Goal: Information Seeking & Learning: Get advice/opinions

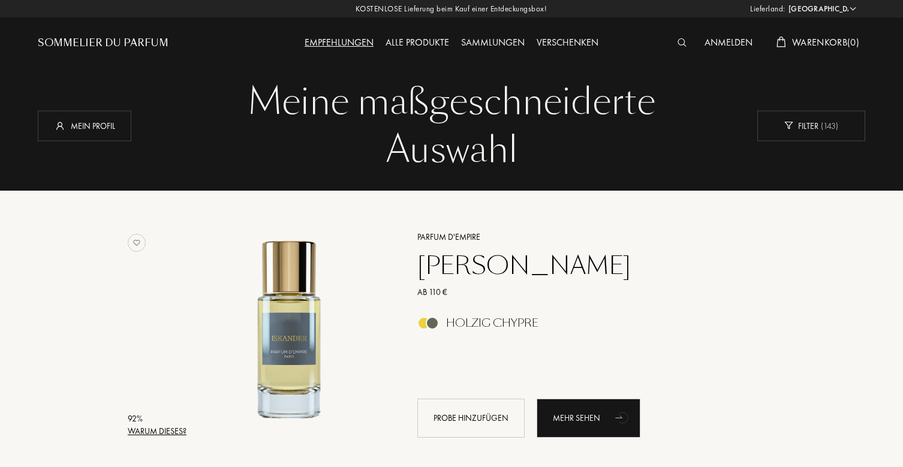
select select "DE"
click at [101, 130] on div "Mein Profil" at bounding box center [85, 125] width 94 height 31
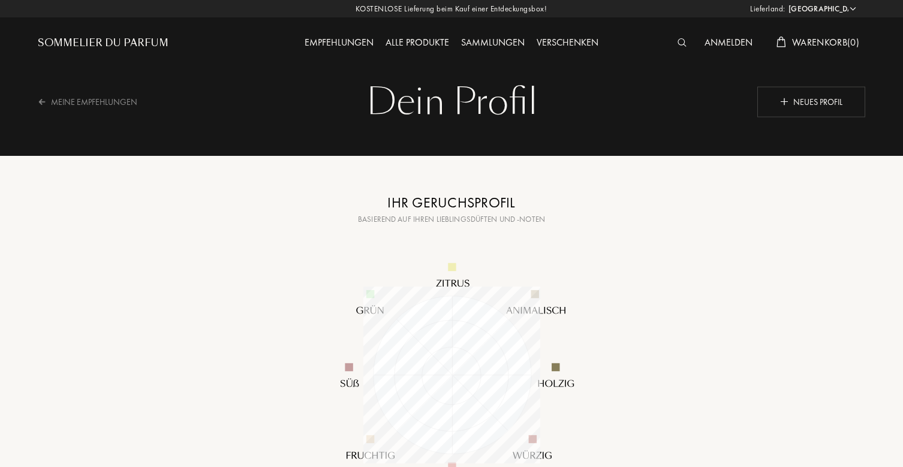
select select "DE"
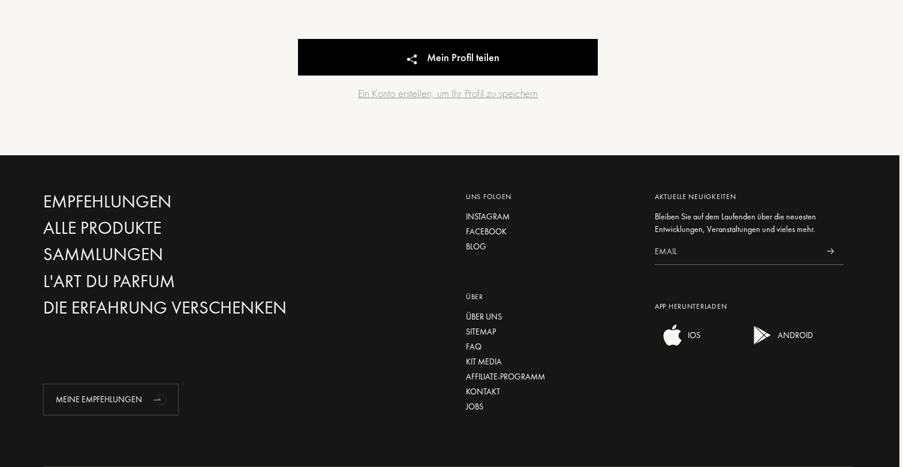
scroll to position [656, 4]
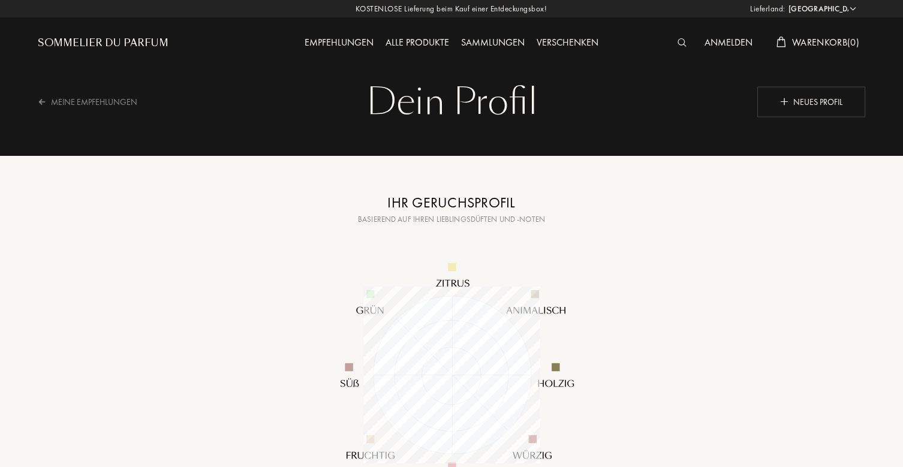
select select "DE"
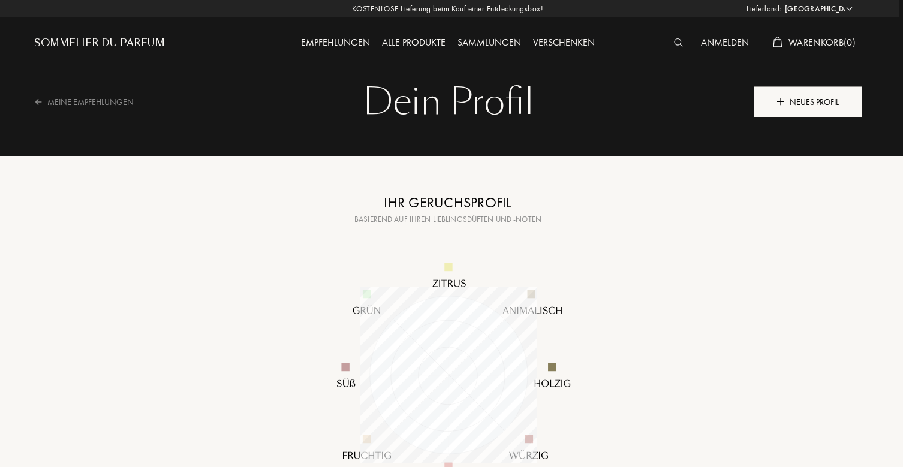
click at [792, 109] on div "Neues Profil" at bounding box center [808, 101] width 108 height 31
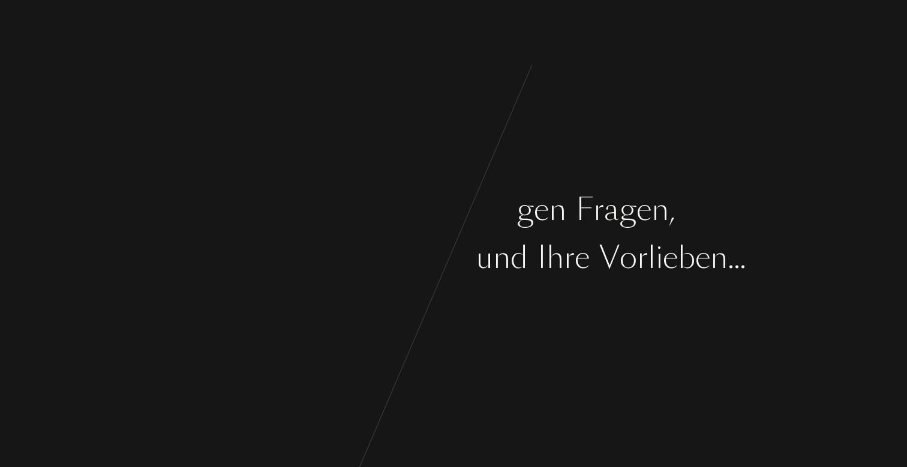
click at [443, 267] on div "c" at bounding box center [444, 257] width 14 height 45
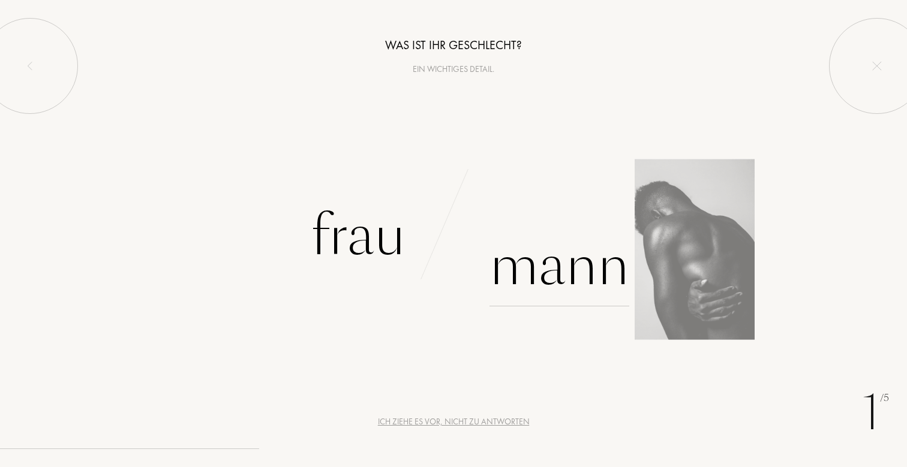
click at [532, 272] on div "Mann" at bounding box center [559, 266] width 140 height 81
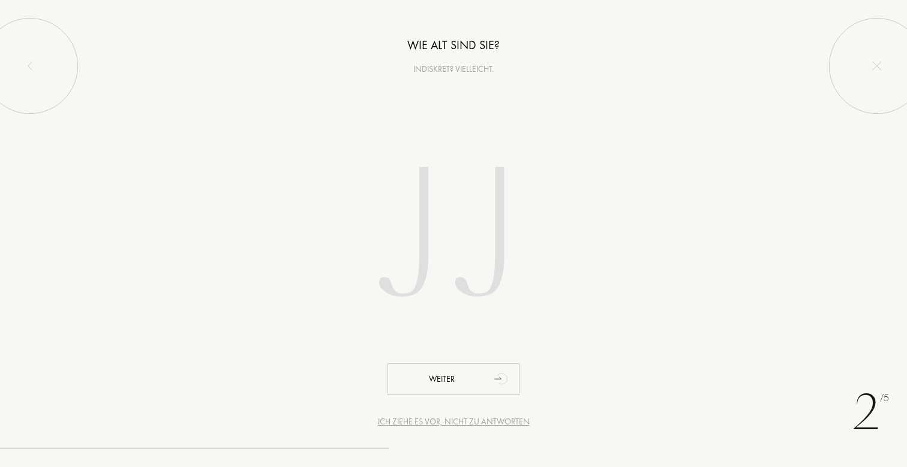
click at [441, 237] on input "number" at bounding box center [453, 239] width 342 height 243
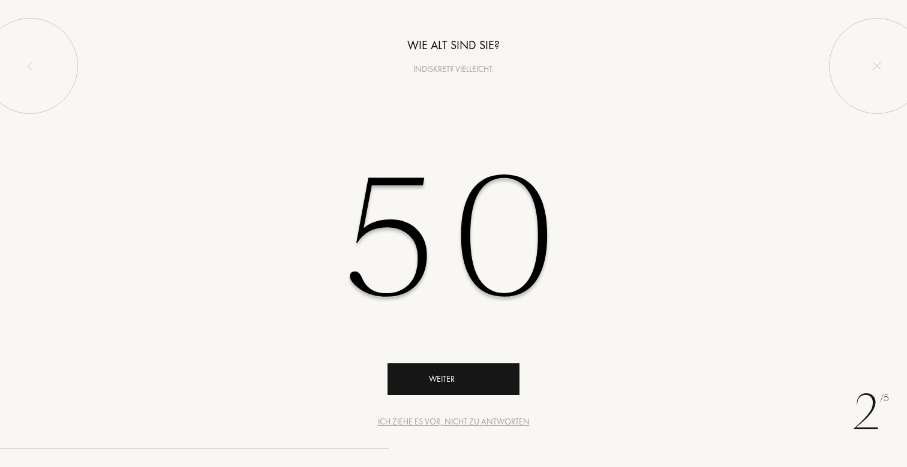
type input "50"
click at [450, 372] on div "Weiter" at bounding box center [453, 379] width 132 height 32
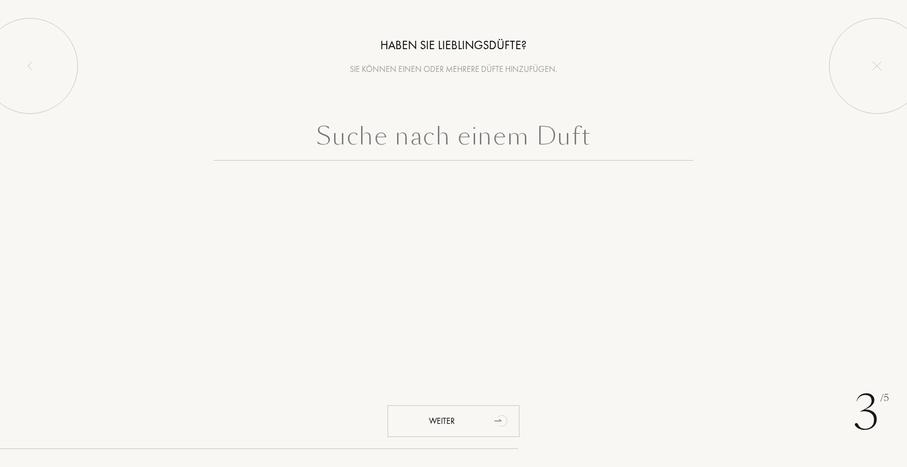
click at [412, 134] on input "text" at bounding box center [454, 139] width 480 height 43
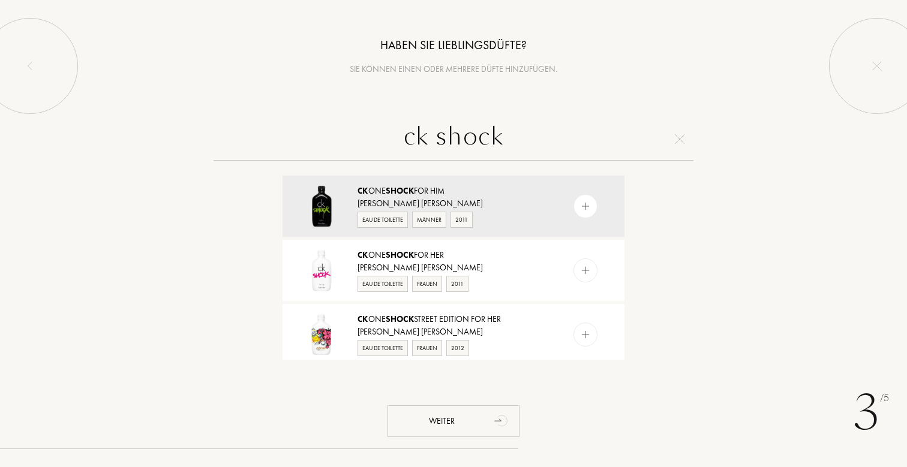
click at [462, 151] on input "ck shock" at bounding box center [454, 139] width 480 height 43
type input "c"
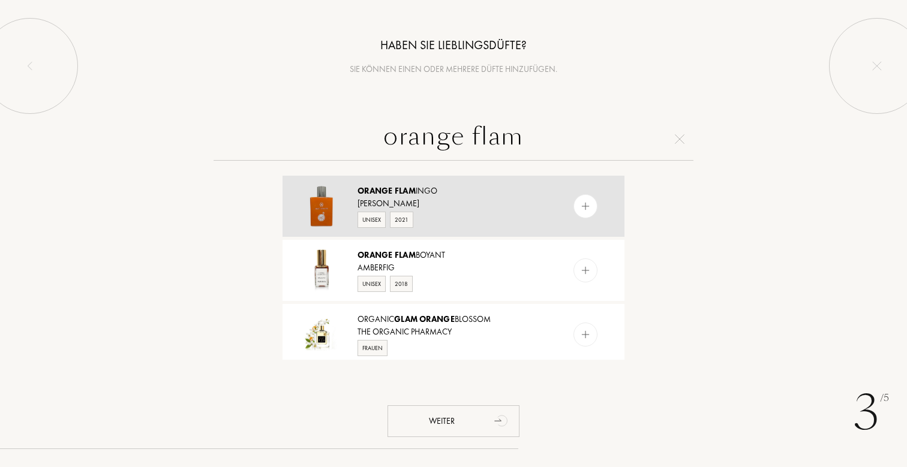
type input "orange flam"
click at [446, 202] on div "Marc Gebauer" at bounding box center [452, 203] width 191 height 13
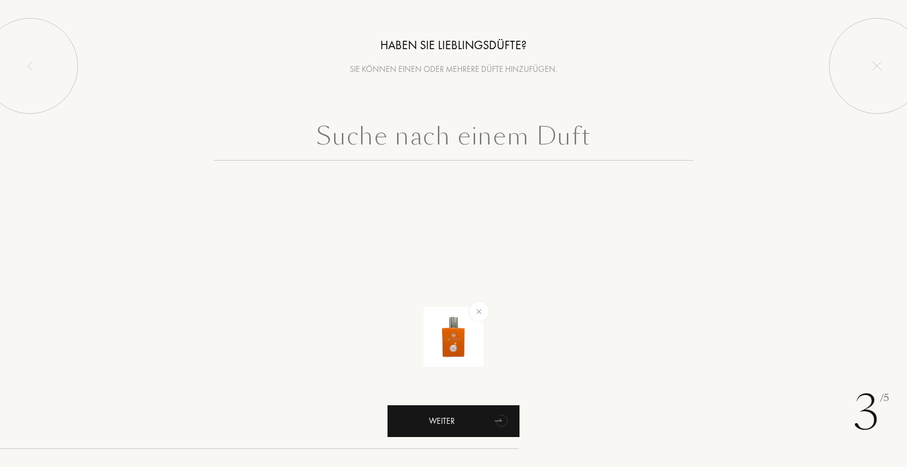
click at [481, 412] on div "Weiter" at bounding box center [453, 421] width 132 height 32
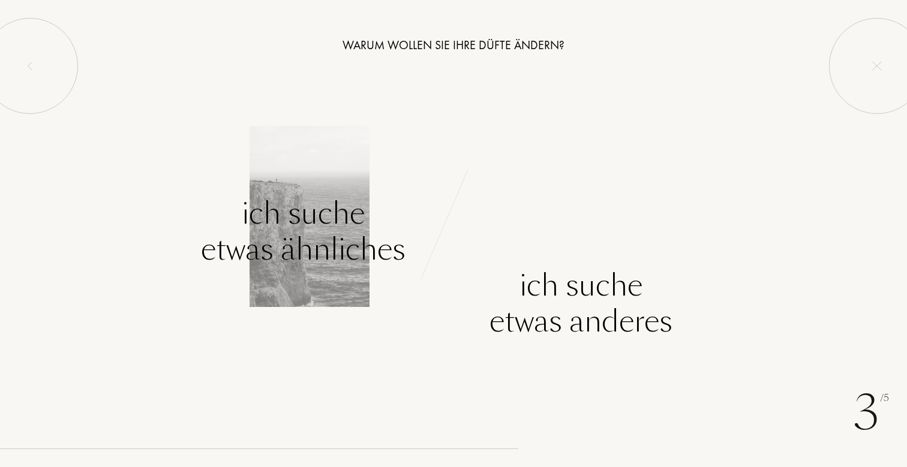
click at [306, 223] on div "Ich suche etwas ähnliches" at bounding box center [303, 232] width 205 height 72
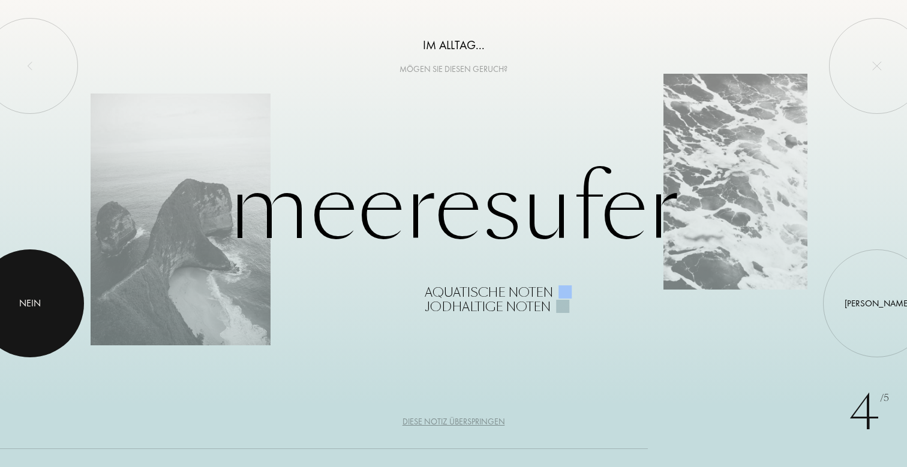
click at [56, 294] on div at bounding box center [30, 303] width 108 height 108
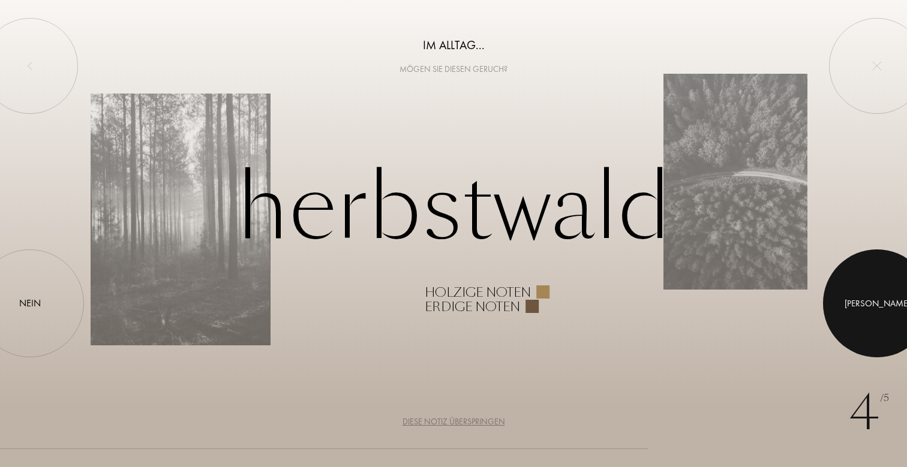
click at [852, 314] on div at bounding box center [877, 303] width 108 height 108
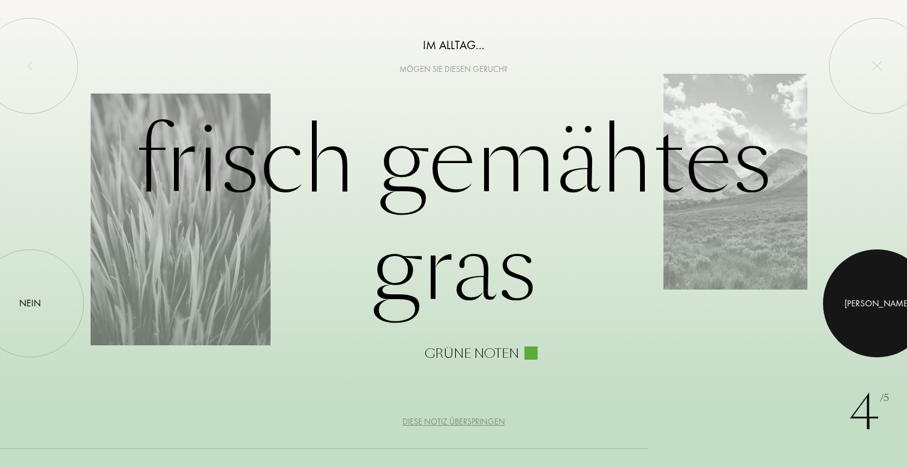
click at [876, 316] on div at bounding box center [877, 303] width 108 height 108
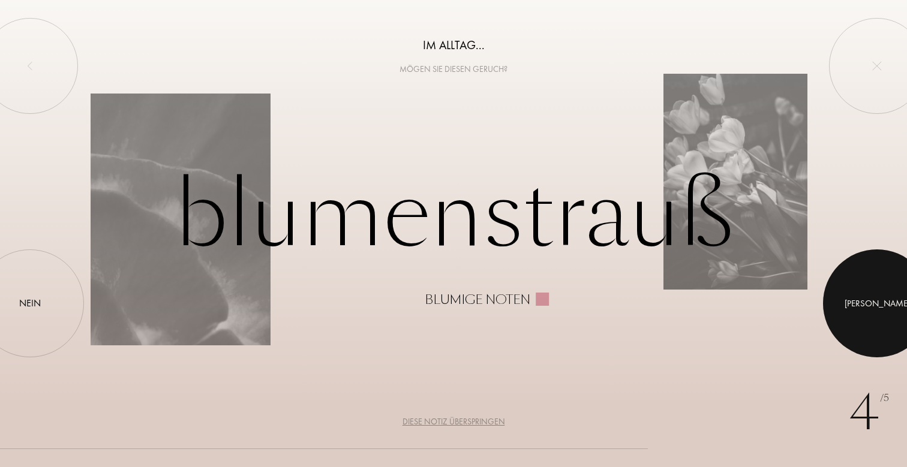
click at [840, 324] on div at bounding box center [877, 303] width 108 height 108
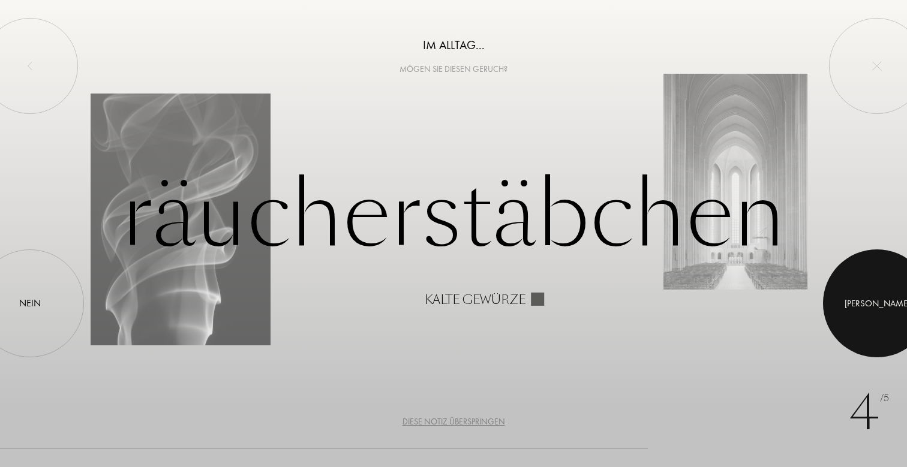
click at [862, 306] on div at bounding box center [877, 303] width 108 height 108
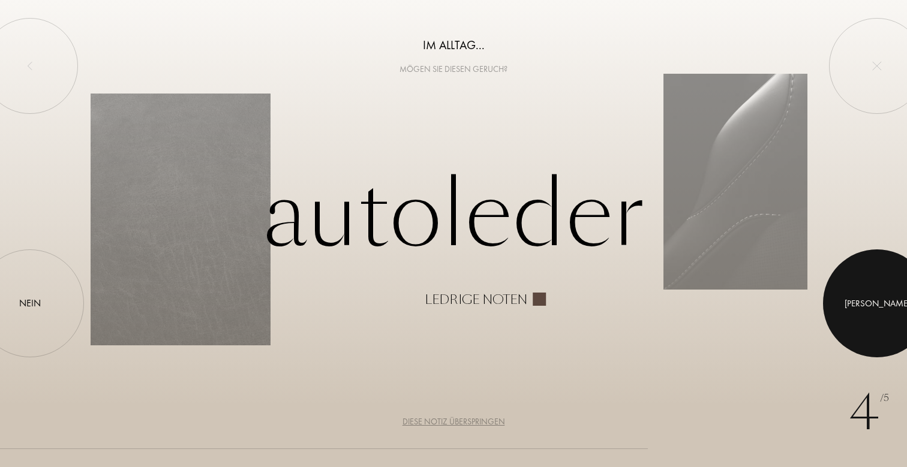
click at [840, 305] on div at bounding box center [877, 303] width 108 height 108
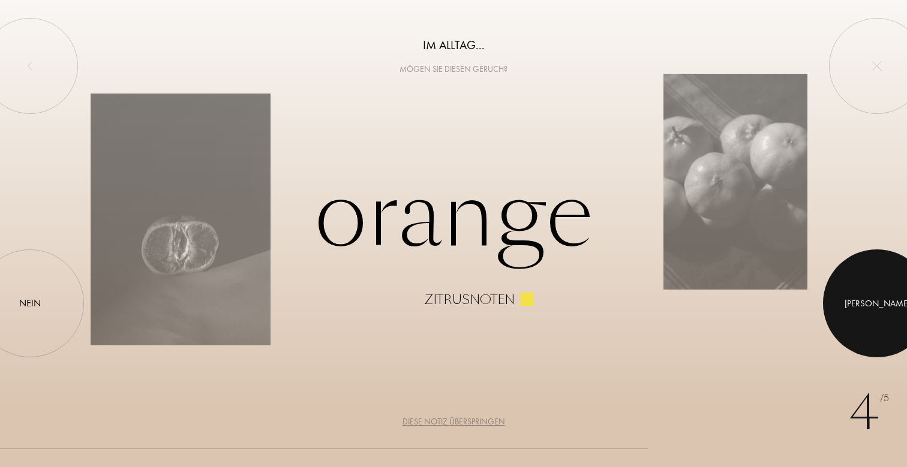
click at [885, 290] on div at bounding box center [877, 303] width 108 height 108
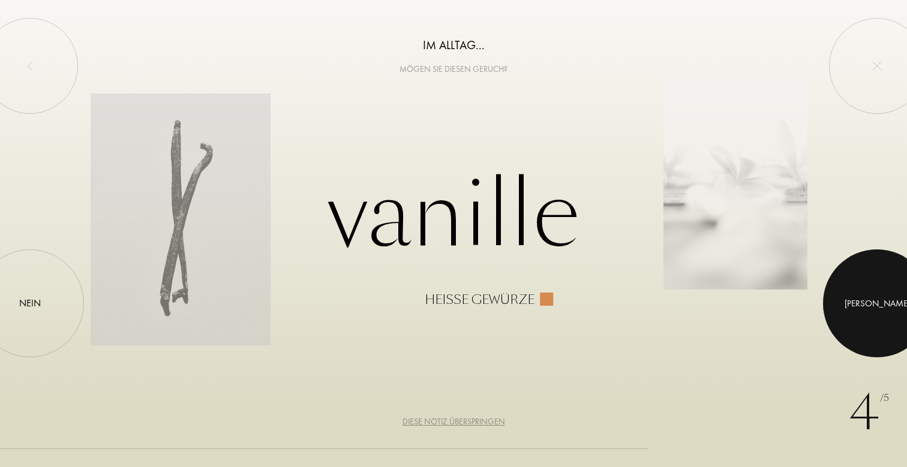
click at [857, 320] on div at bounding box center [877, 303] width 108 height 108
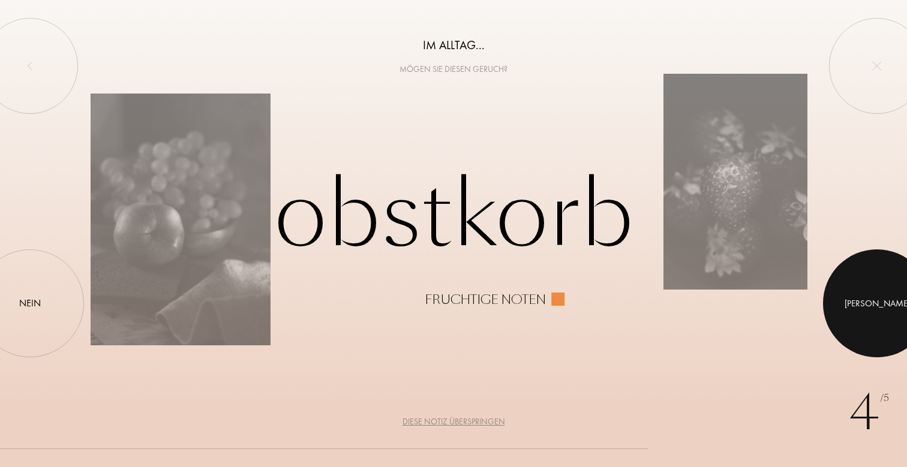
click at [869, 254] on div "Ja" at bounding box center [877, 303] width 108 height 108
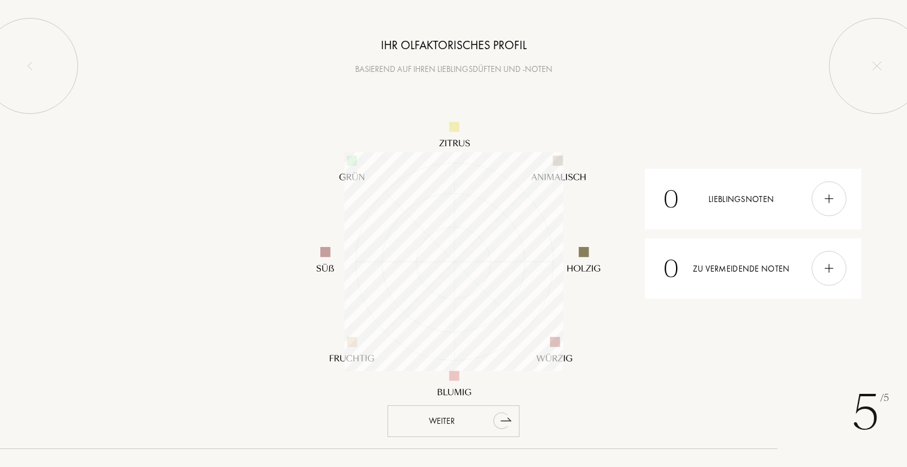
click at [437, 419] on div "Weiter" at bounding box center [453, 421] width 132 height 32
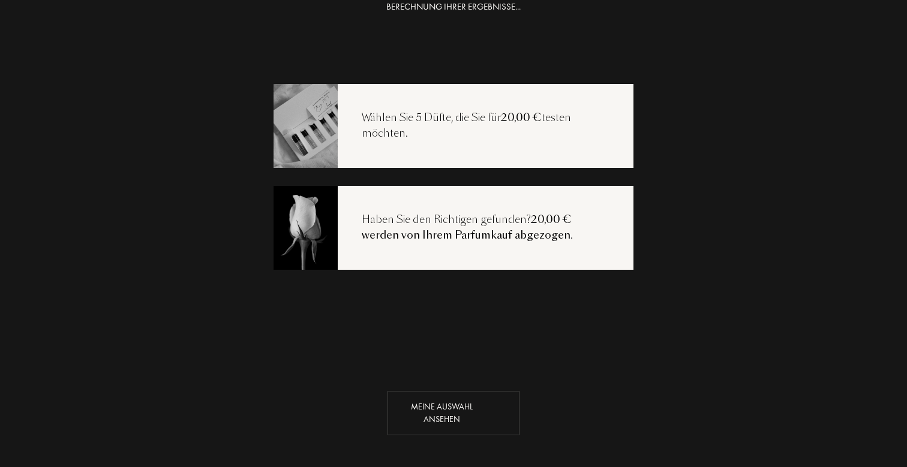
scroll to position [24, 0]
click at [435, 404] on div "Meine Auswahl ansehen" at bounding box center [453, 413] width 132 height 44
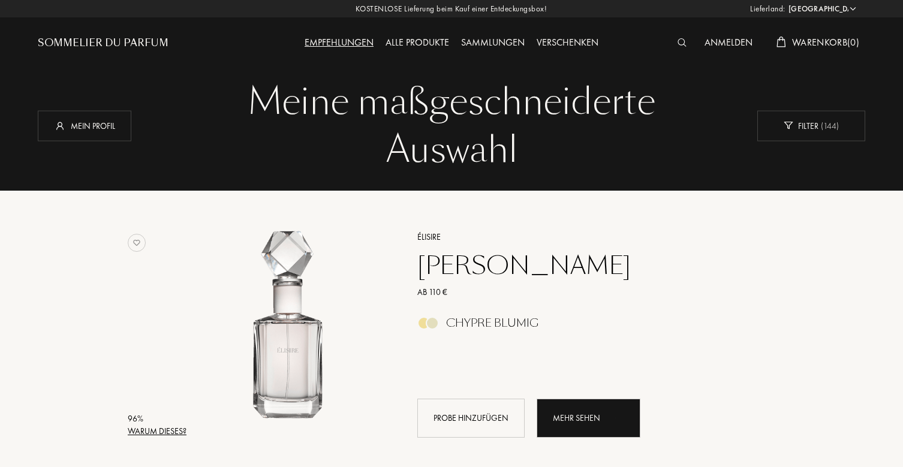
select select "DE"
click at [89, 129] on div "Mein Profil" at bounding box center [85, 125] width 94 height 31
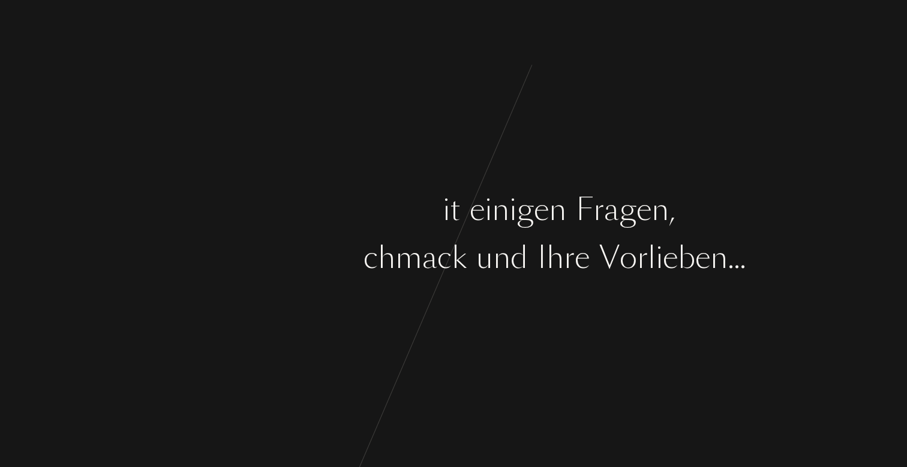
click at [458, 254] on div "k" at bounding box center [459, 257] width 15 height 45
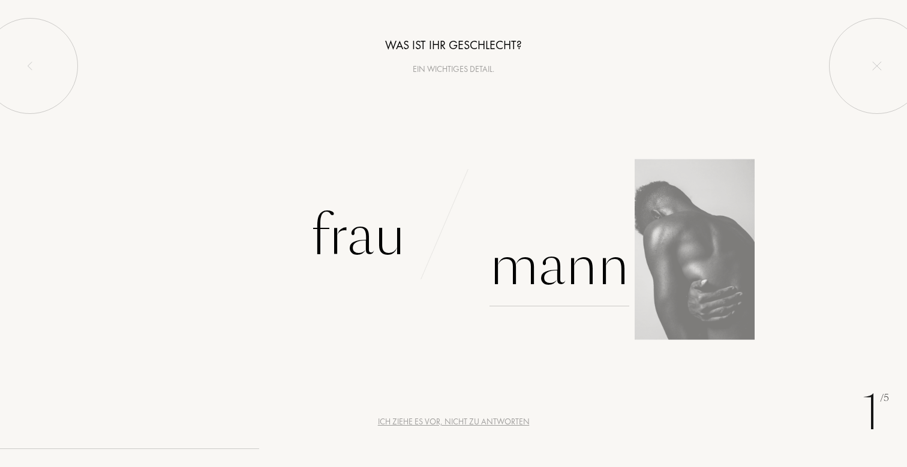
click at [515, 283] on div "Mann" at bounding box center [559, 266] width 140 height 81
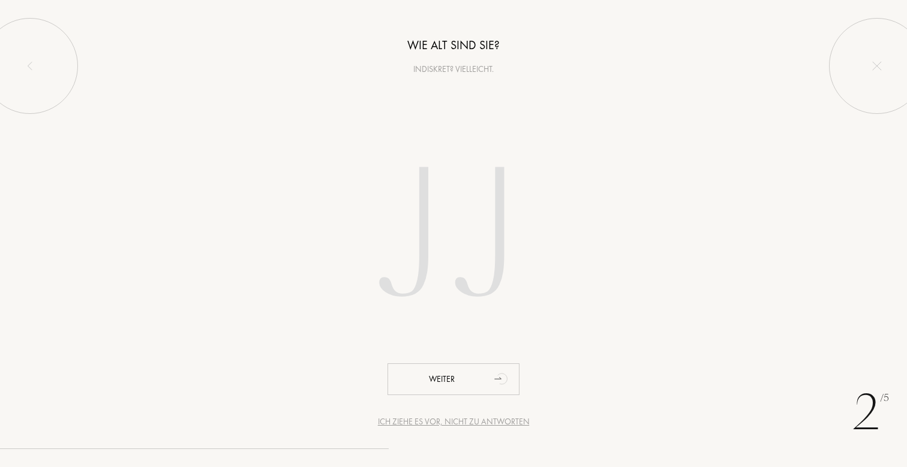
click at [492, 251] on input "number" at bounding box center [453, 239] width 342 height 243
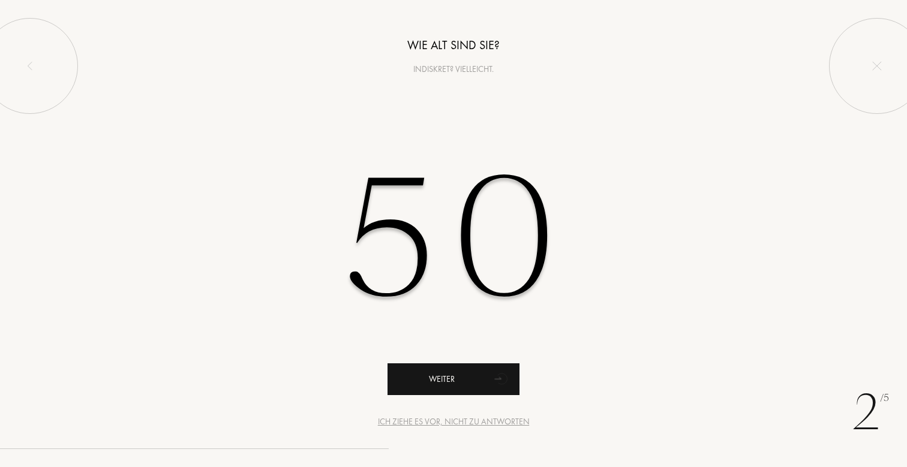
type input "50"
click at [470, 389] on div "Weiter" at bounding box center [453, 379] width 132 height 32
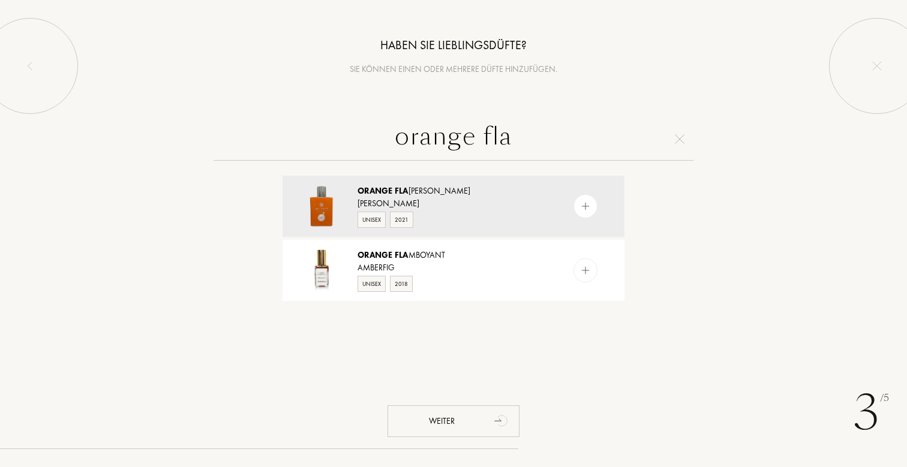
type input "orange Flagge"
drag, startPoint x: 435, startPoint y: 150, endPoint x: 428, endPoint y: 199, distance: 49.2
click at [428, 199] on div "Marc Gebauer" at bounding box center [452, 203] width 191 height 13
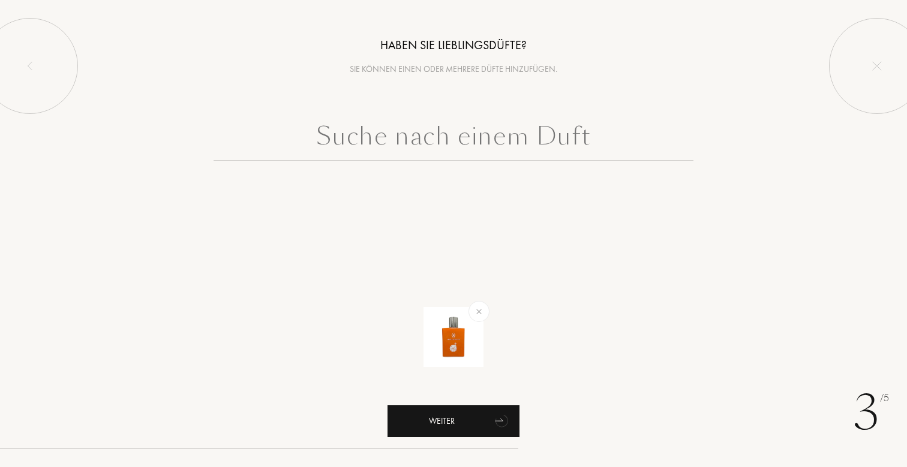
click at [476, 419] on div "Weiter" at bounding box center [453, 421] width 132 height 32
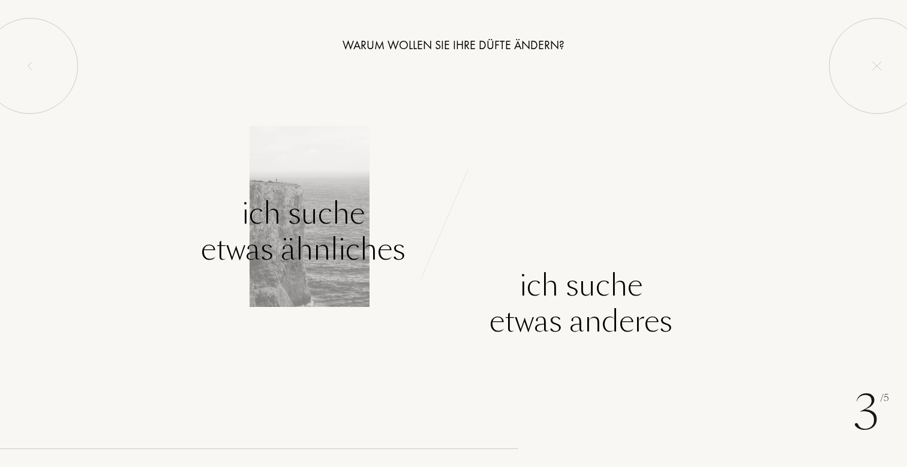
click at [330, 244] on div "Ich suche etwas ähnliches" at bounding box center [303, 232] width 205 height 72
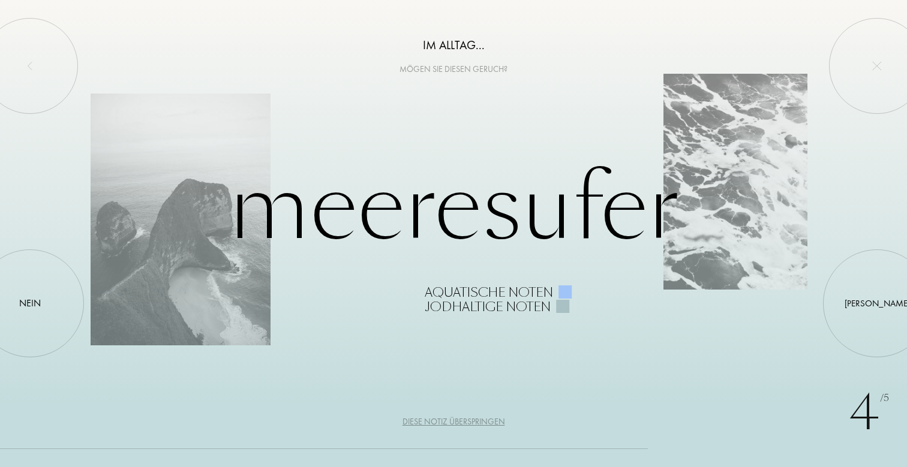
click at [457, 420] on div "Diese Notiz überspringen" at bounding box center [453, 422] width 103 height 13
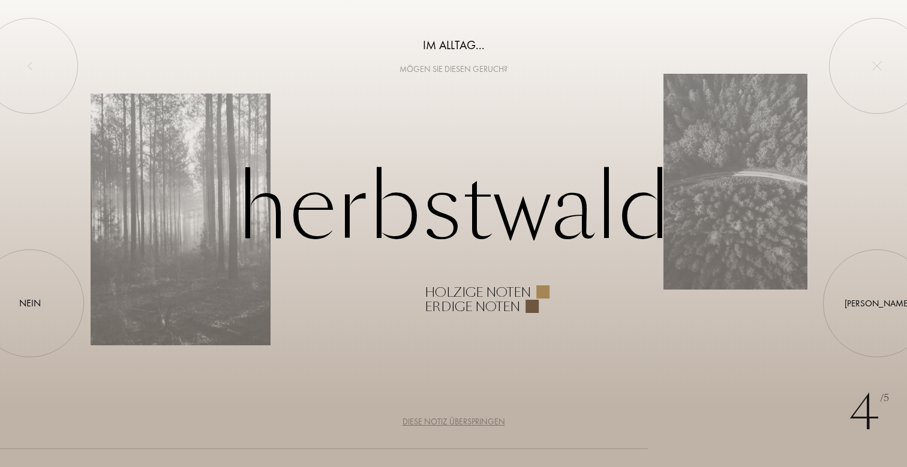
click at [437, 422] on div "Diese Notiz überspringen" at bounding box center [453, 422] width 103 height 13
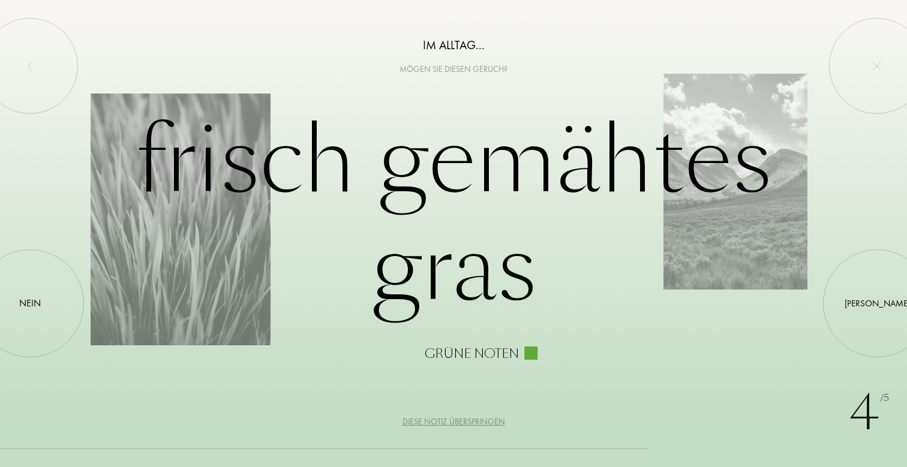
click at [437, 422] on div "Diese Notiz überspringen" at bounding box center [453, 422] width 103 height 13
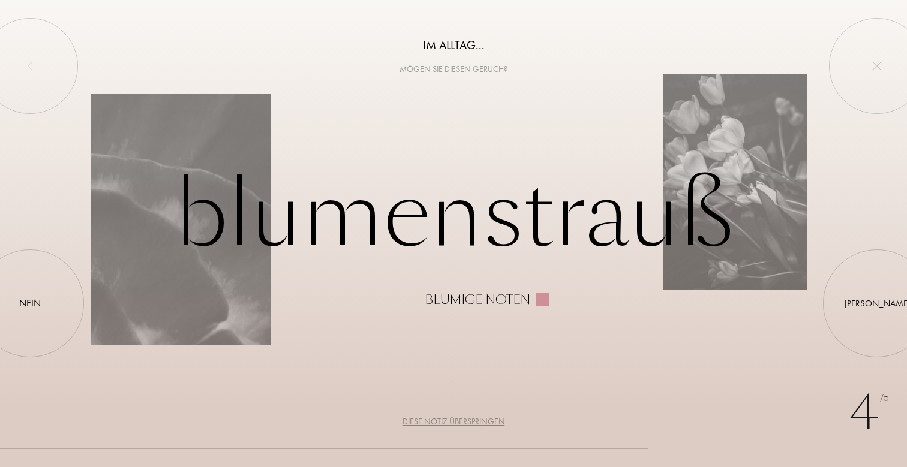
click at [437, 422] on div "Diese Notiz überspringen" at bounding box center [453, 422] width 103 height 13
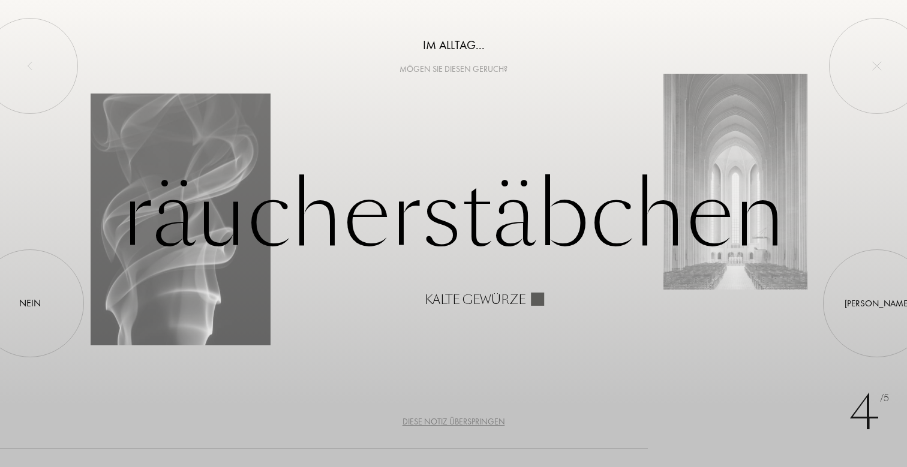
click at [437, 422] on div "Diese Notiz überspringen" at bounding box center [453, 422] width 103 height 13
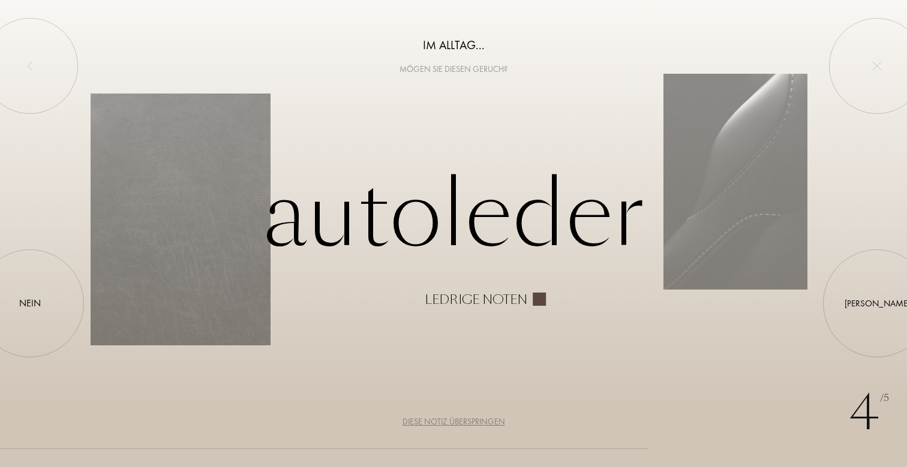
click at [437, 422] on div "Diese Notiz überspringen" at bounding box center [453, 422] width 103 height 13
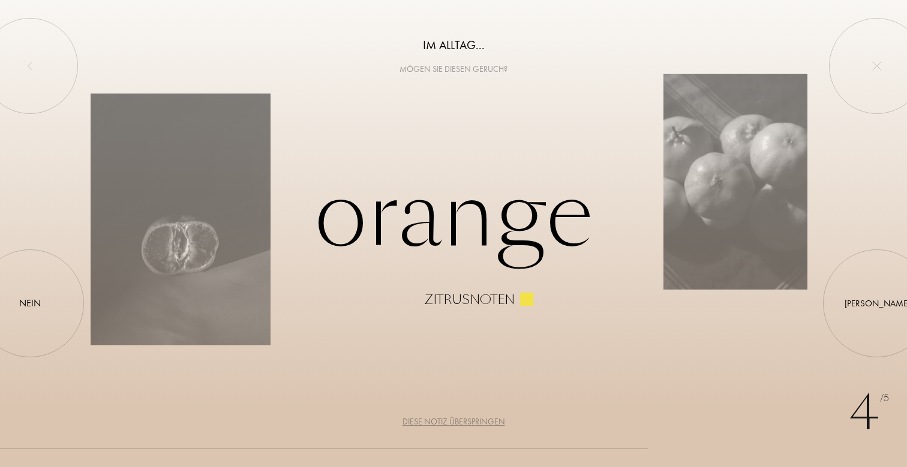
click at [437, 422] on div "Diese Notiz überspringen" at bounding box center [453, 422] width 103 height 13
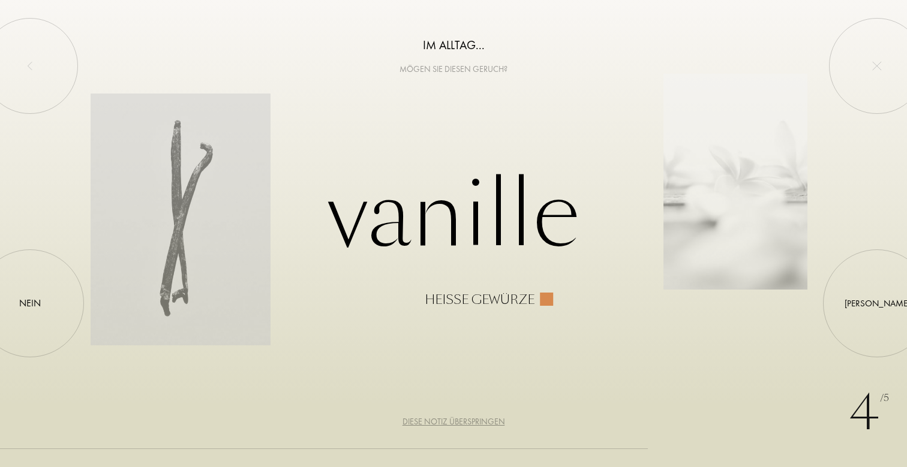
click at [437, 422] on div "Diese Notiz überspringen" at bounding box center [453, 422] width 103 height 13
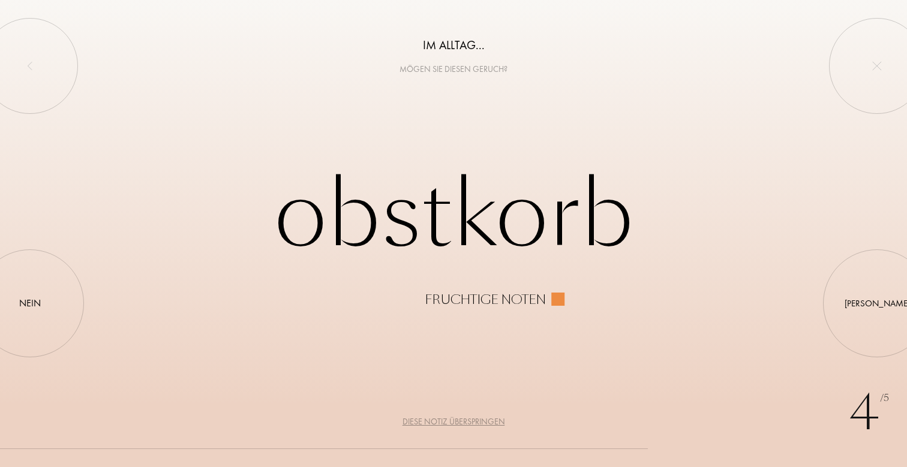
click at [437, 422] on div "Diese Notiz überspringen" at bounding box center [453, 422] width 103 height 13
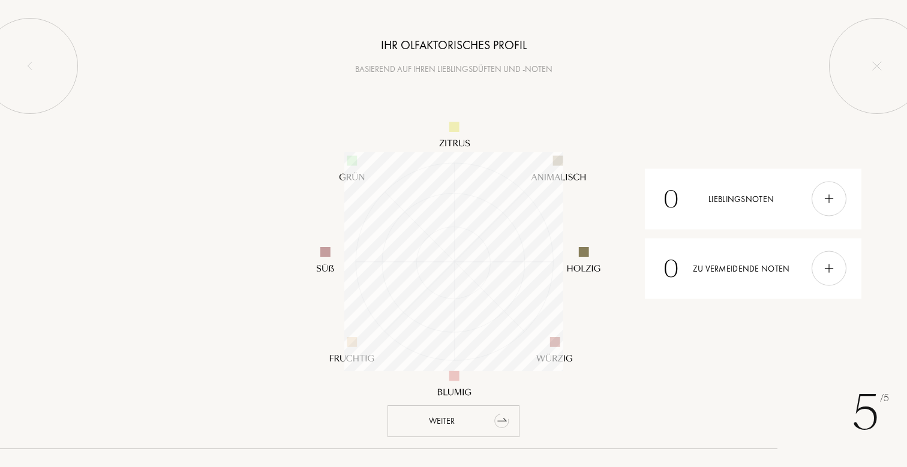
click at [477, 417] on div "Weiter" at bounding box center [453, 421] width 132 height 32
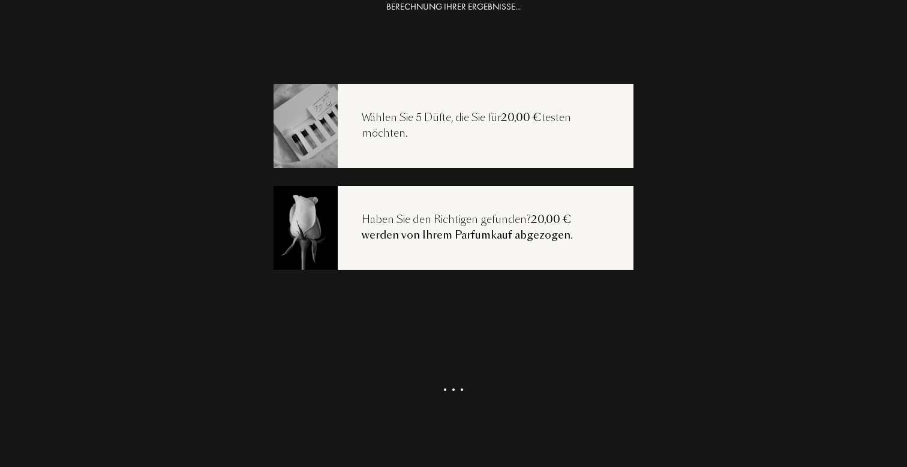
scroll to position [24, 0]
click at [453, 411] on div "Meine Auswahl ansehen" at bounding box center [453, 413] width 132 height 44
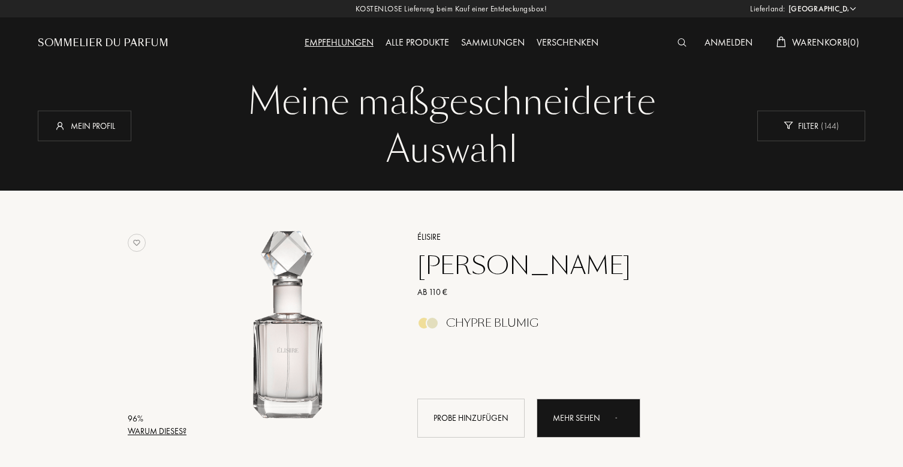
select select "DE"
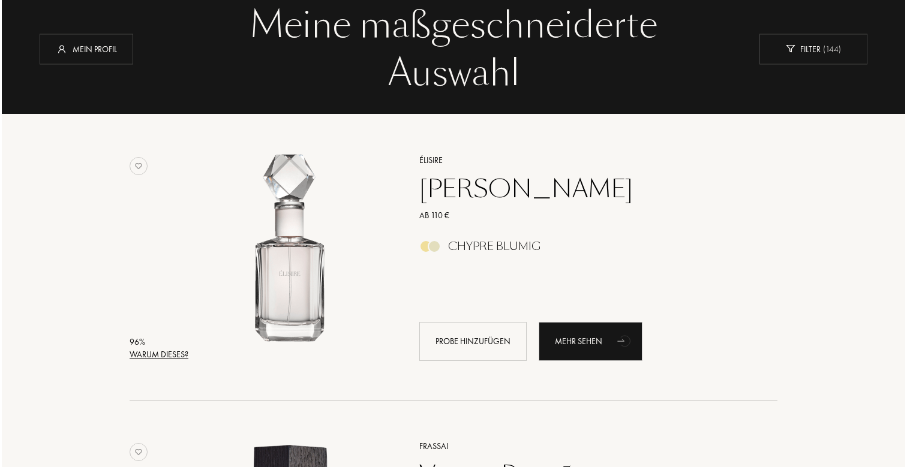
scroll to position [90, 0]
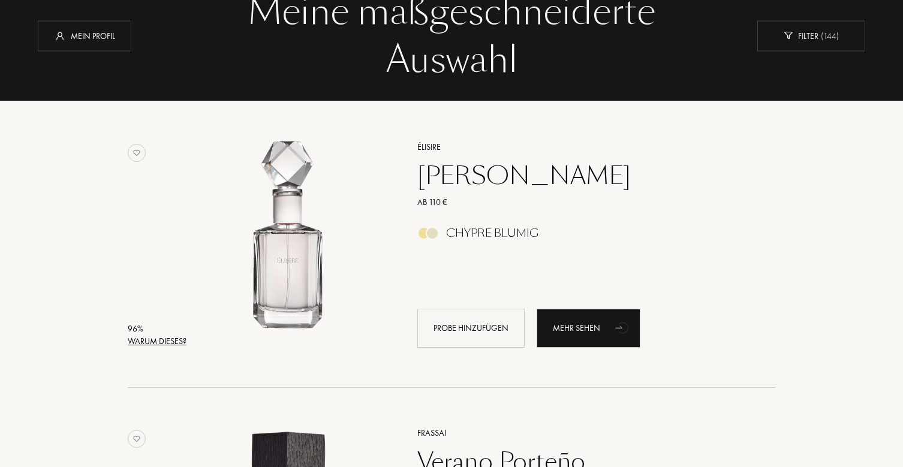
click at [167, 339] on div "Warum dieses?" at bounding box center [157, 341] width 59 height 13
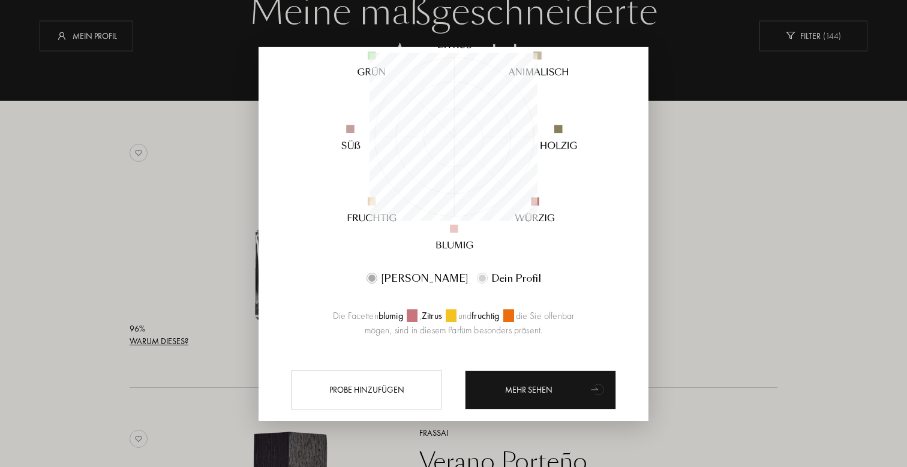
scroll to position [183, 0]
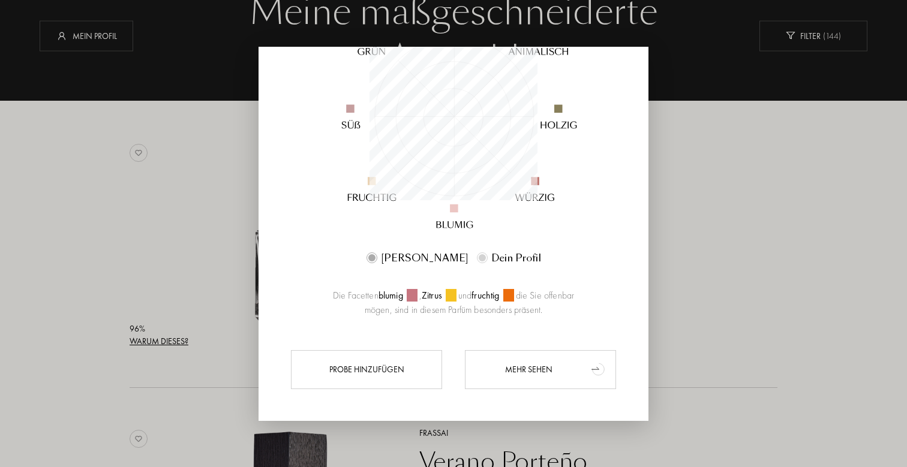
click at [510, 367] on div "Mehr sehen" at bounding box center [540, 369] width 151 height 39
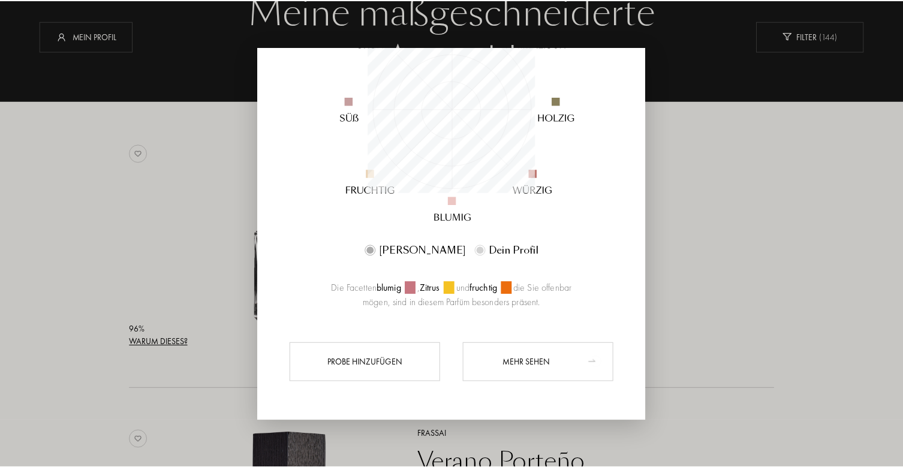
scroll to position [191, 0]
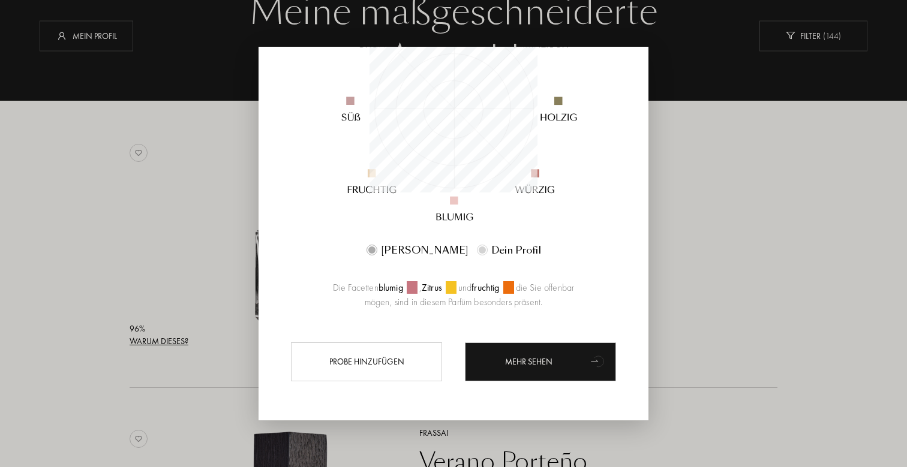
click at [738, 276] on div at bounding box center [453, 233] width 907 height 467
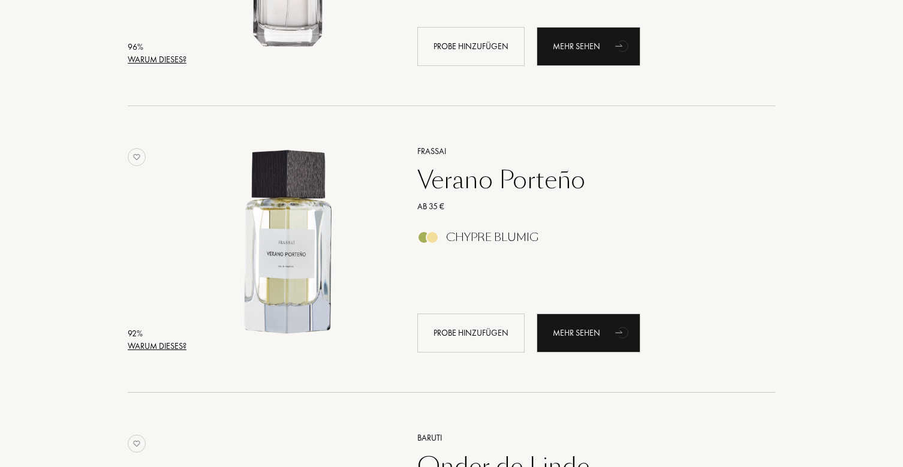
scroll to position [374, 0]
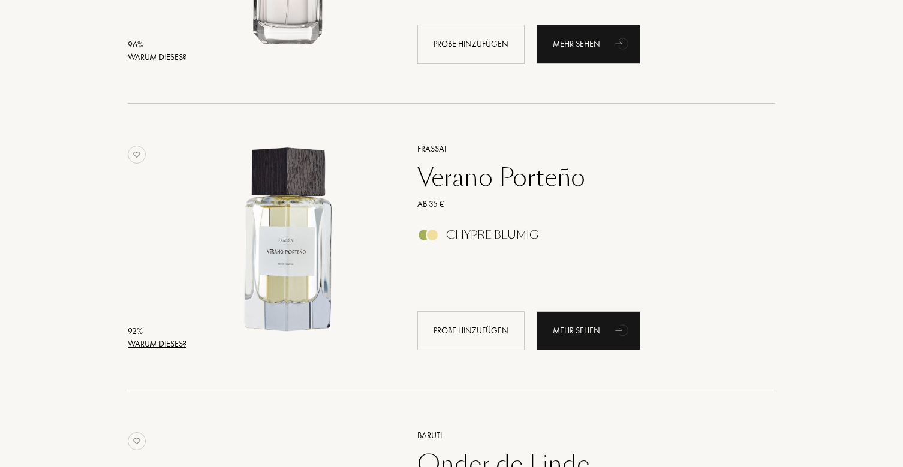
click at [474, 173] on div "Verano Porteño" at bounding box center [583, 177] width 350 height 29
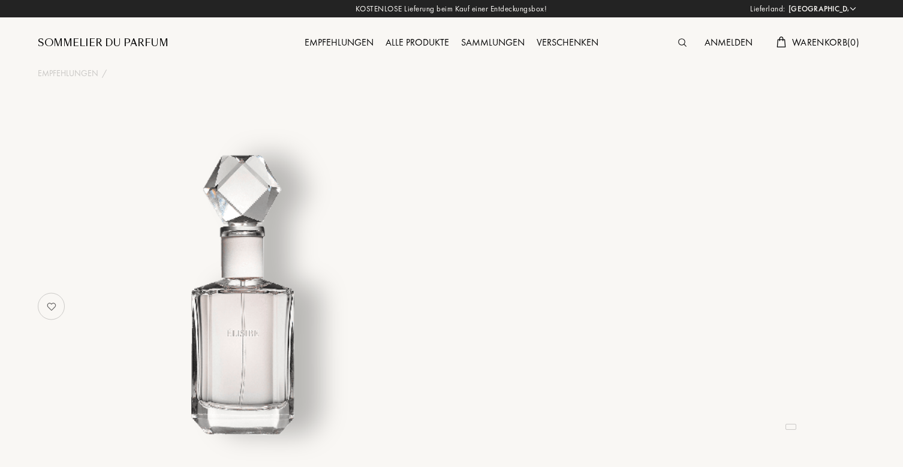
select select "DE"
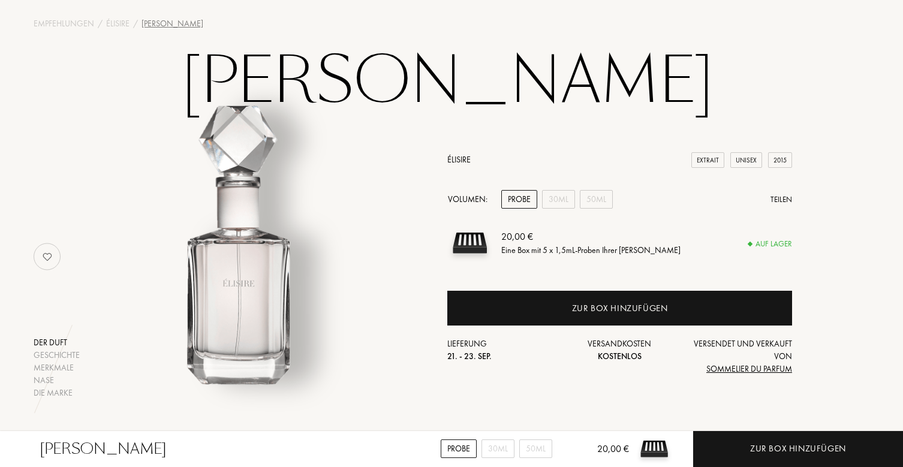
scroll to position [34, 4]
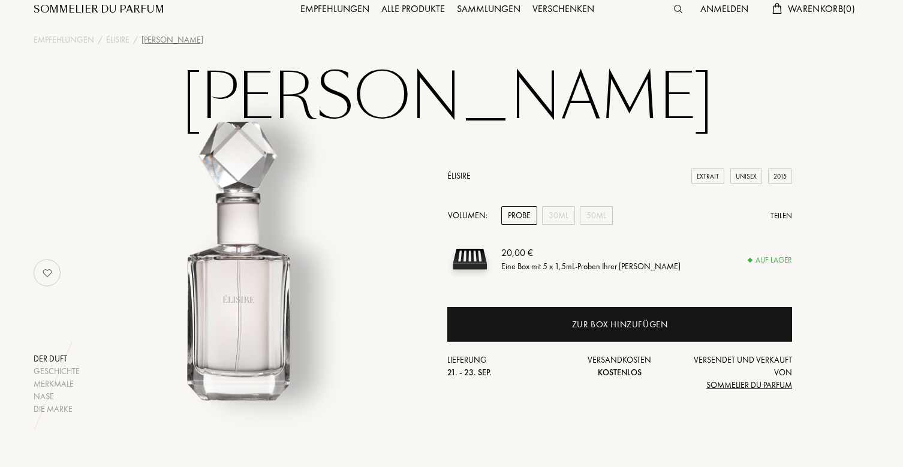
drag, startPoint x: 267, startPoint y: 92, endPoint x: 644, endPoint y: 110, distance: 377.6
click at [644, 110] on h1 "Jasmin Paradis" at bounding box center [448, 98] width 600 height 66
copy h1 "asmin Paradis"
click at [369, 194] on img at bounding box center [240, 267] width 297 height 297
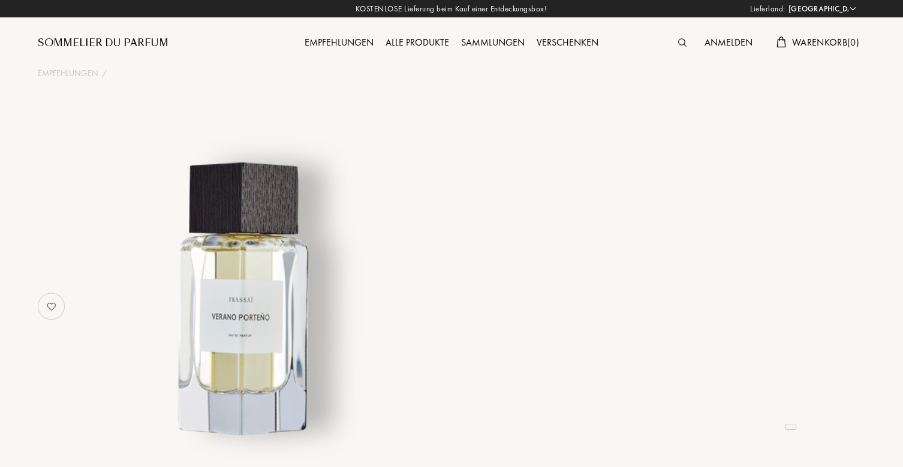
select select "DE"
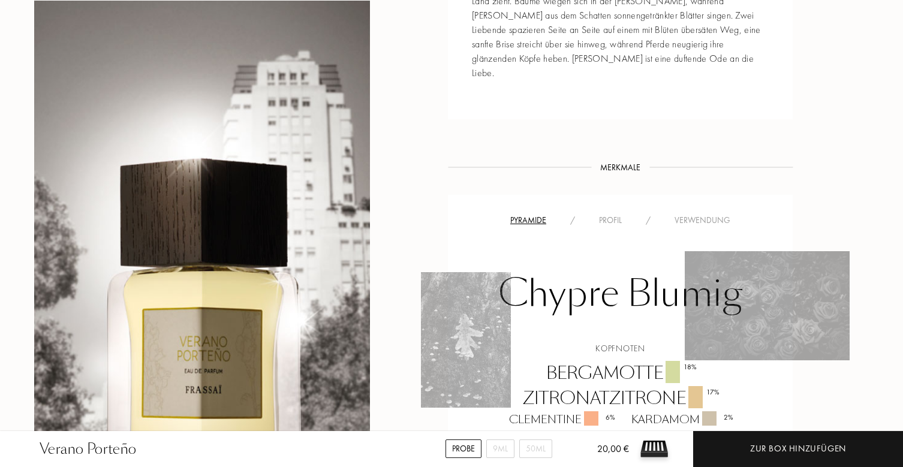
scroll to position [669, 4]
